Goal: Check status: Check status

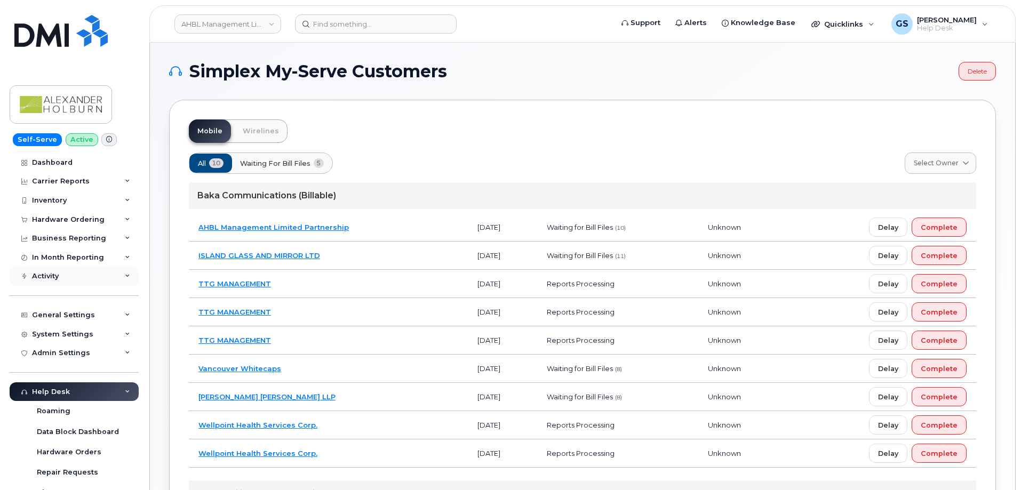
click at [60, 272] on div "Activity" at bounding box center [74, 276] width 129 height 19
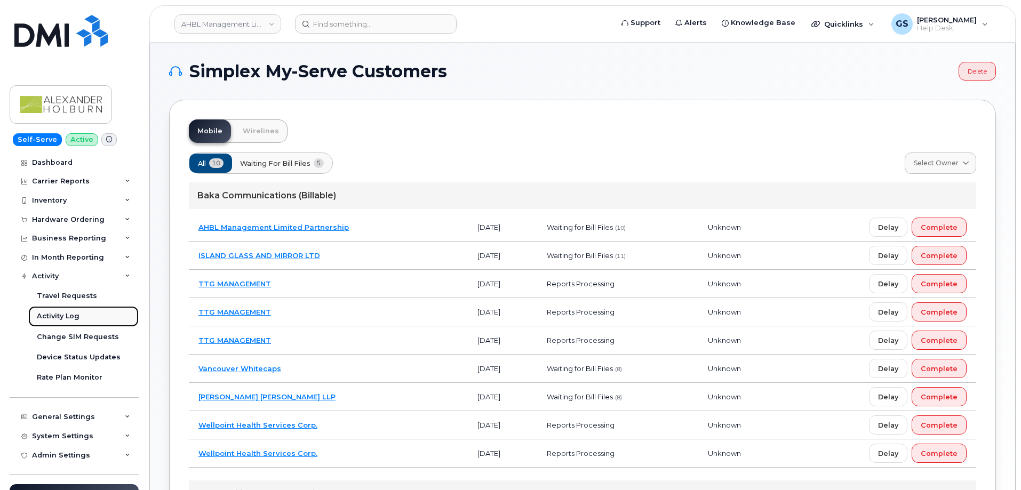
click at [77, 313] on div "Activity Log" at bounding box center [58, 317] width 43 height 10
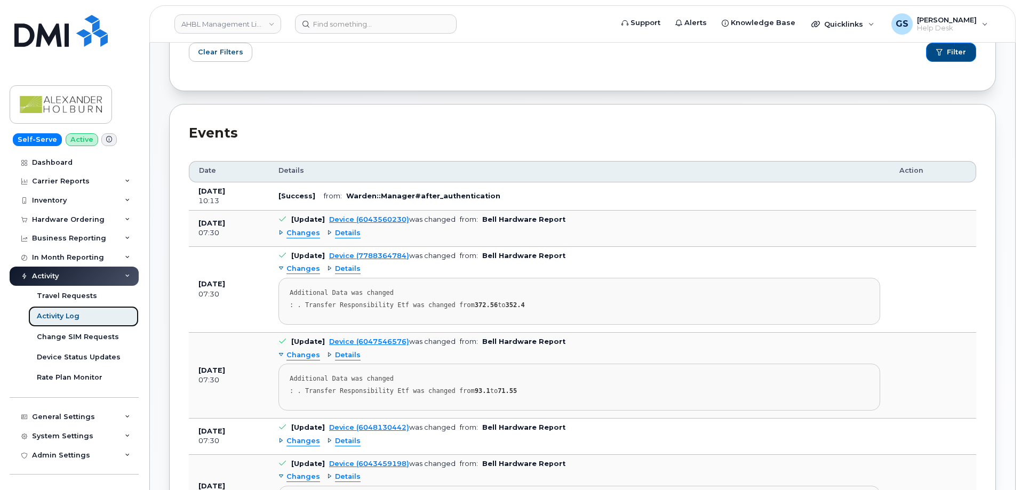
scroll to position [213, 0]
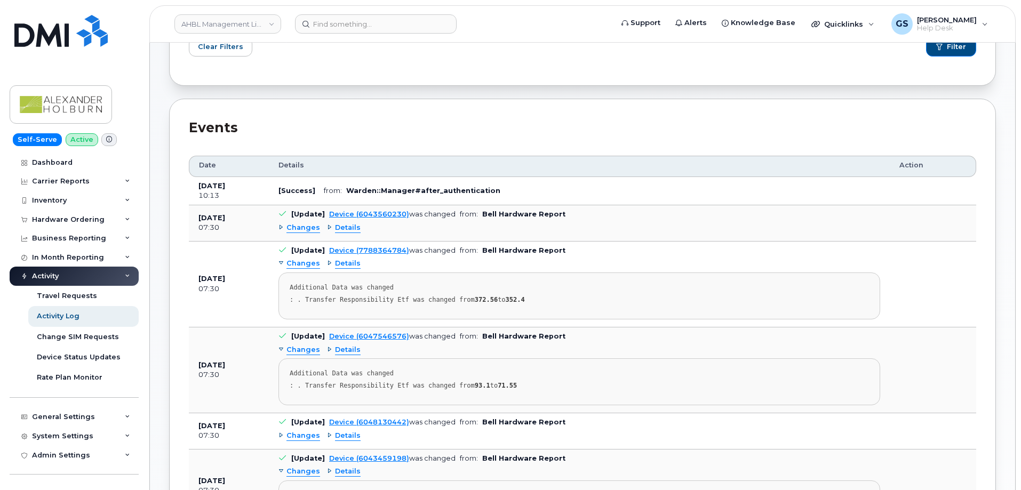
click at [306, 228] on span "Changes" at bounding box center [304, 228] width 34 height 10
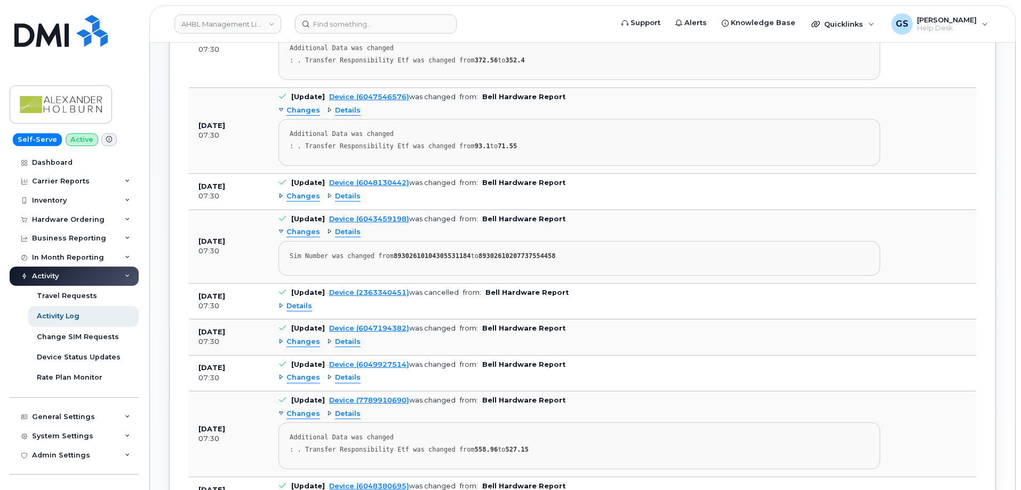
scroll to position [0, 0]
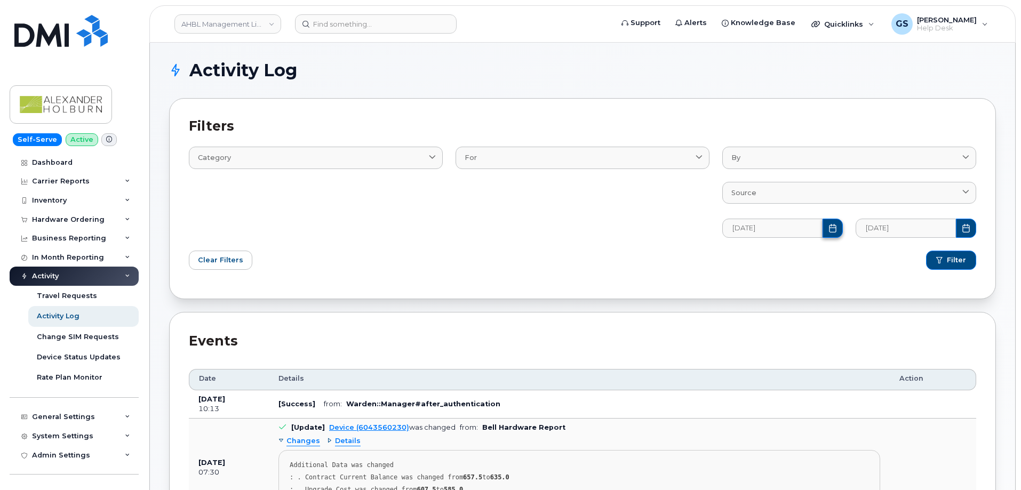
click at [827, 220] on button "Choose Date" at bounding box center [833, 228] width 20 height 19
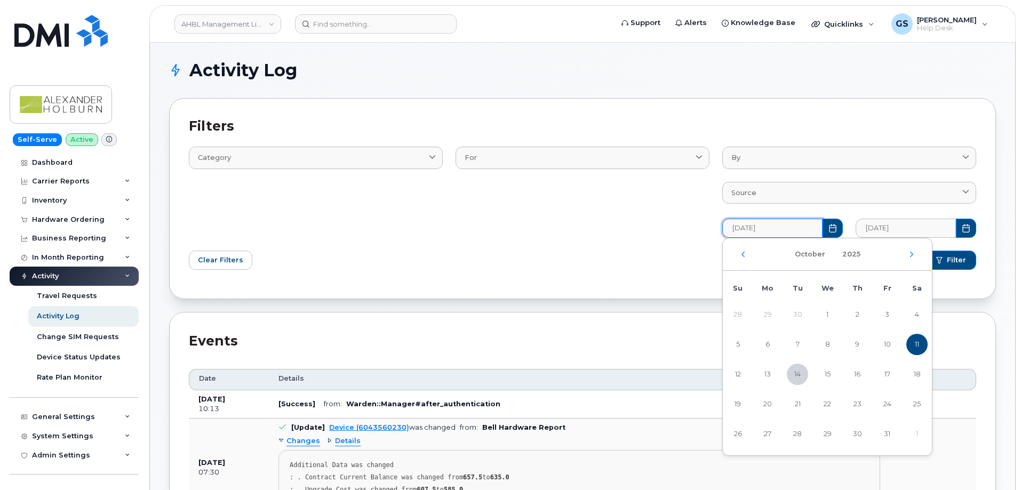
click at [746, 251] on div "[DATE]" at bounding box center [827, 255] width 209 height 33
click at [744, 251] on icon "Previous Month" at bounding box center [743, 254] width 6 height 9
click at [772, 308] on span "1" at bounding box center [767, 314] width 21 height 21
type input "[DATE]"
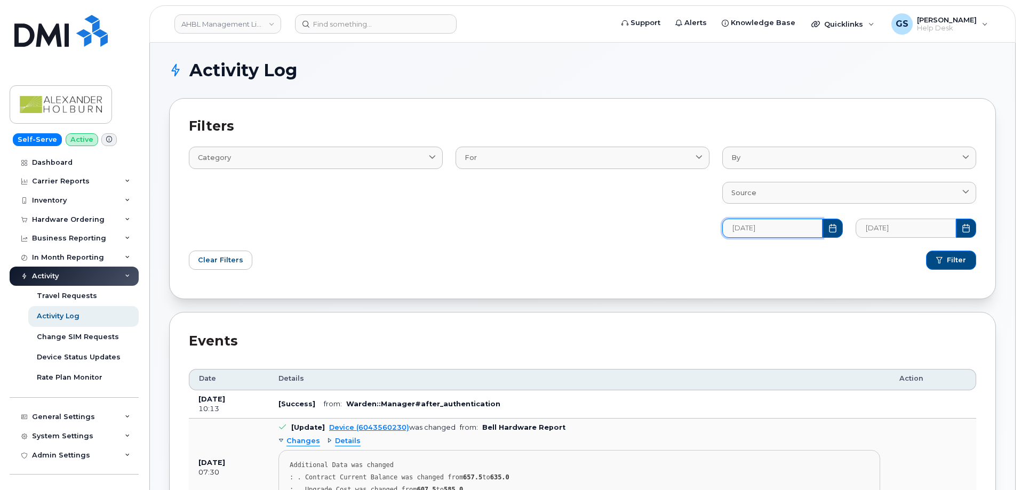
click at [968, 247] on div "Filter" at bounding box center [783, 260] width 400 height 32
click at [970, 257] on button "Filter" at bounding box center [951, 260] width 50 height 19
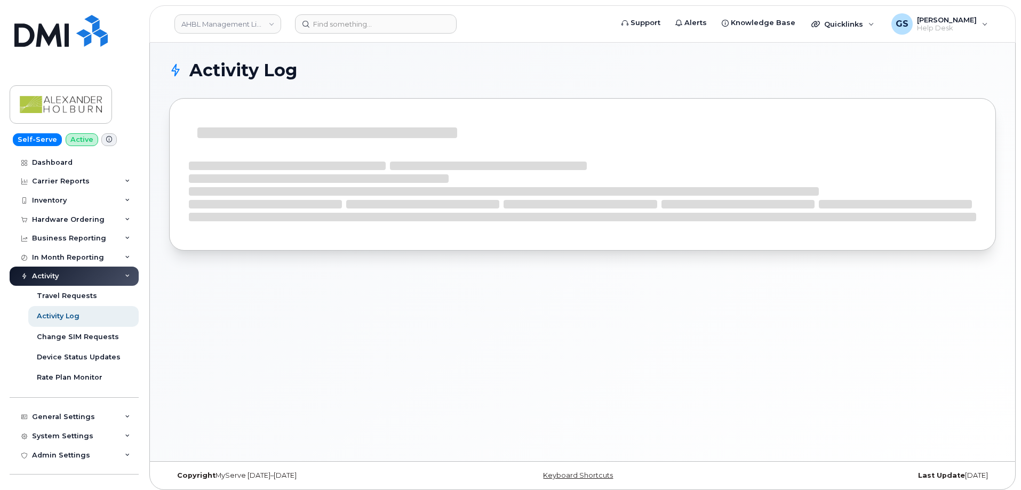
click at [971, 263] on div at bounding box center [582, 182] width 827 height 169
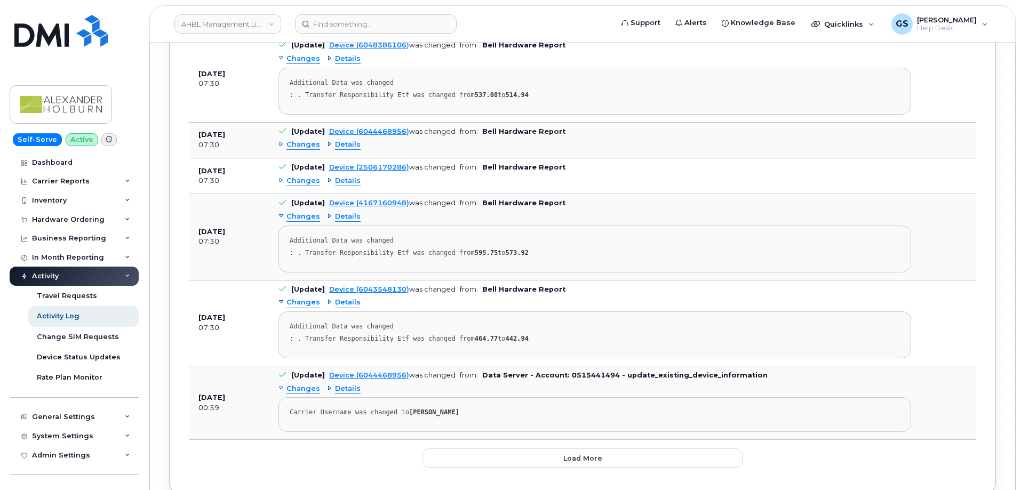
scroll to position [5487, 0]
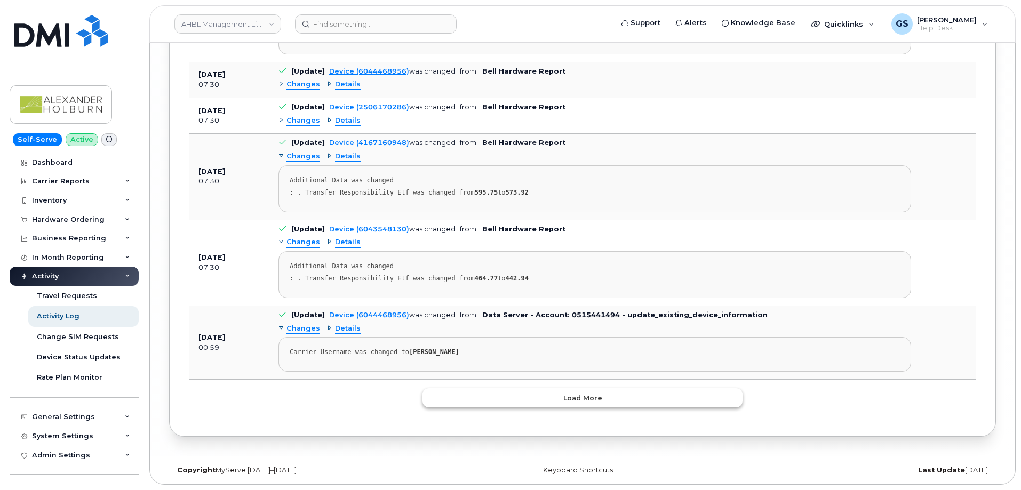
click at [598, 401] on span "Load more" at bounding box center [583, 398] width 39 height 10
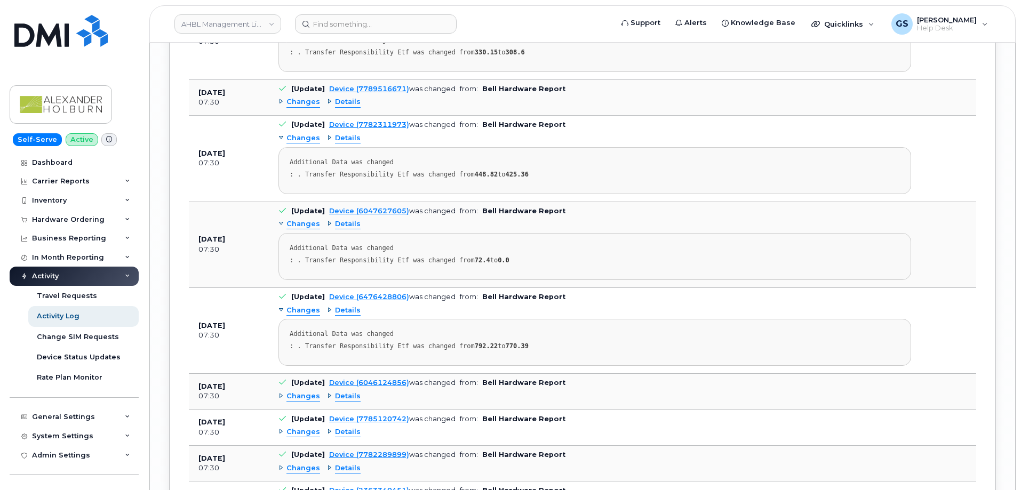
scroll to position [8315, 0]
